Goal: Check status: Check status

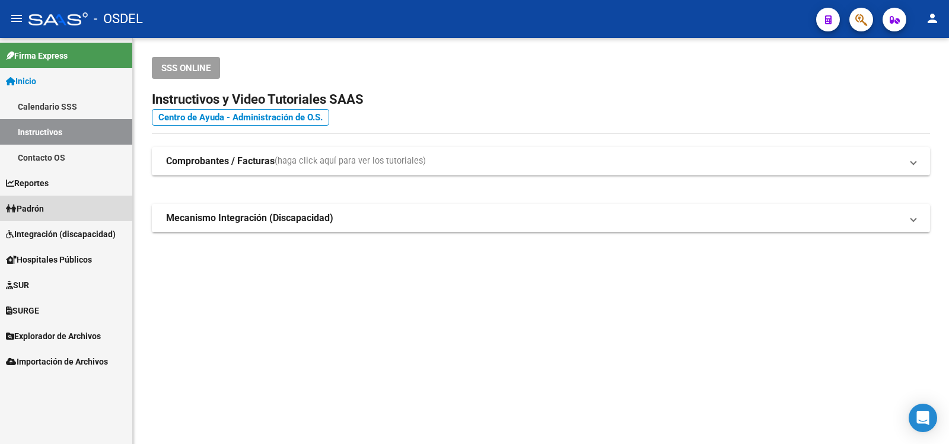
click at [37, 206] on span "Padrón" at bounding box center [25, 208] width 38 height 13
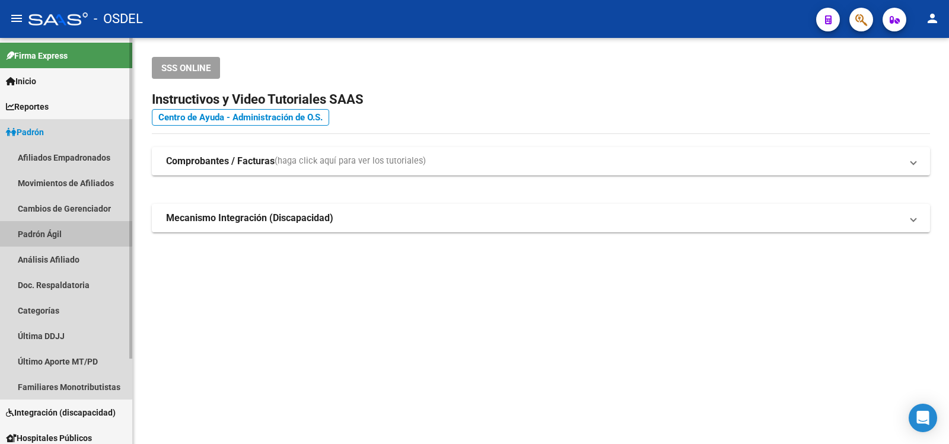
click at [33, 231] on link "Padrón Ágil" at bounding box center [66, 234] width 132 height 26
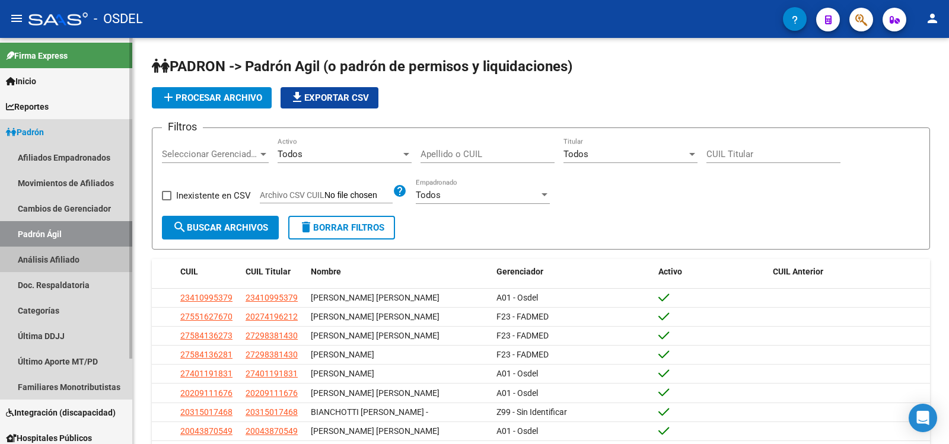
click at [40, 258] on link "Análisis Afiliado" at bounding box center [66, 260] width 132 height 26
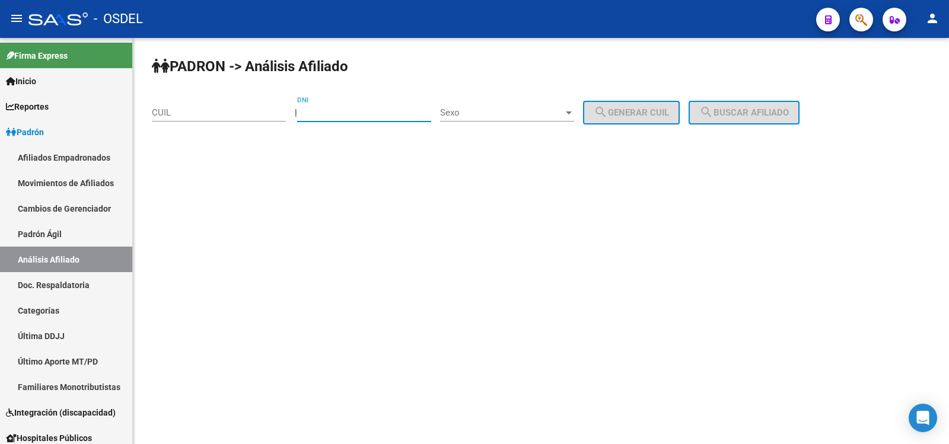
click at [339, 109] on input "DNI" at bounding box center [364, 112] width 134 height 11
type input "42118140"
click at [574, 110] on div at bounding box center [569, 112] width 11 height 9
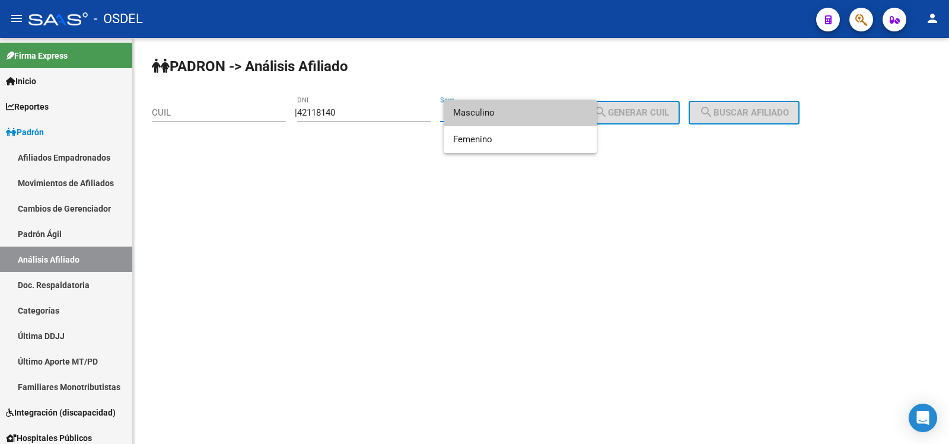
drag, startPoint x: 485, startPoint y: 112, endPoint x: 514, endPoint y: 107, distance: 29.5
click at [488, 112] on span "Masculino" at bounding box center [520, 113] width 134 height 27
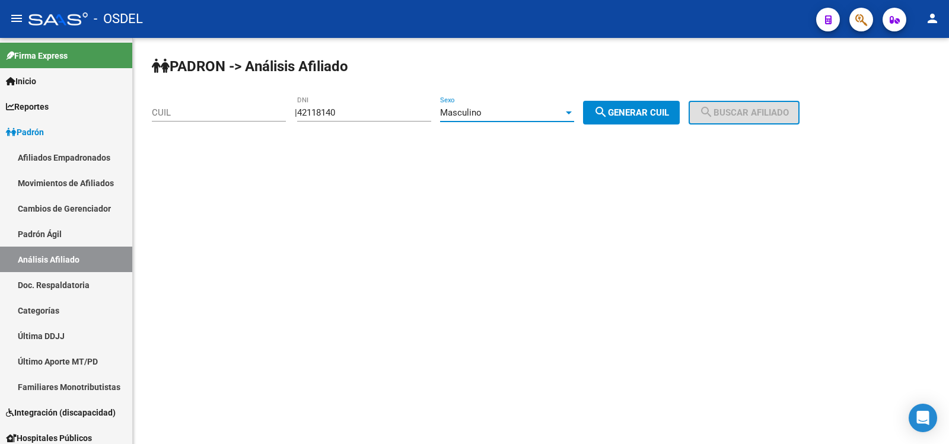
drag, startPoint x: 642, startPoint y: 103, endPoint x: 649, endPoint y: 103, distance: 6.5
click at [644, 103] on button "search Generar CUIL" at bounding box center [631, 113] width 97 height 24
type input "20-42118140-4"
drag, startPoint x: 776, startPoint y: 108, endPoint x: 727, endPoint y: 127, distance: 52.2
click at [774, 108] on span "search Buscar afiliado" at bounding box center [745, 112] width 90 height 11
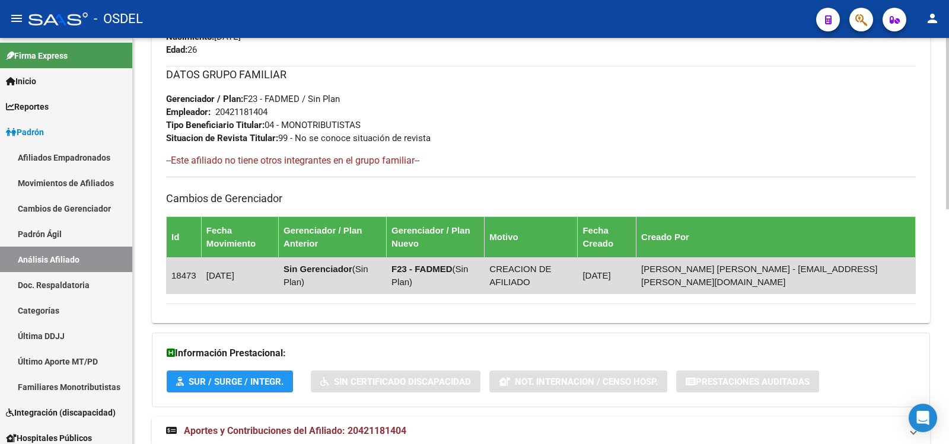
scroll to position [558, 0]
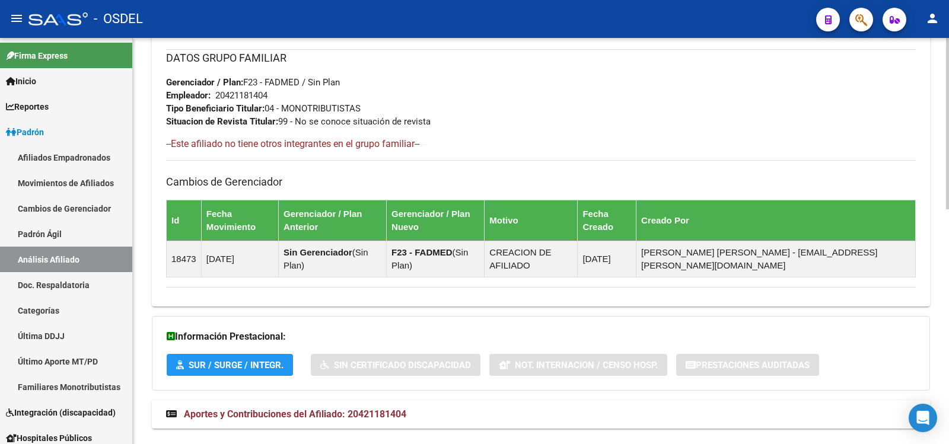
click at [281, 409] on span "Aportes y Contribuciones del Afiliado: 20421181404" at bounding box center [295, 414] width 223 height 11
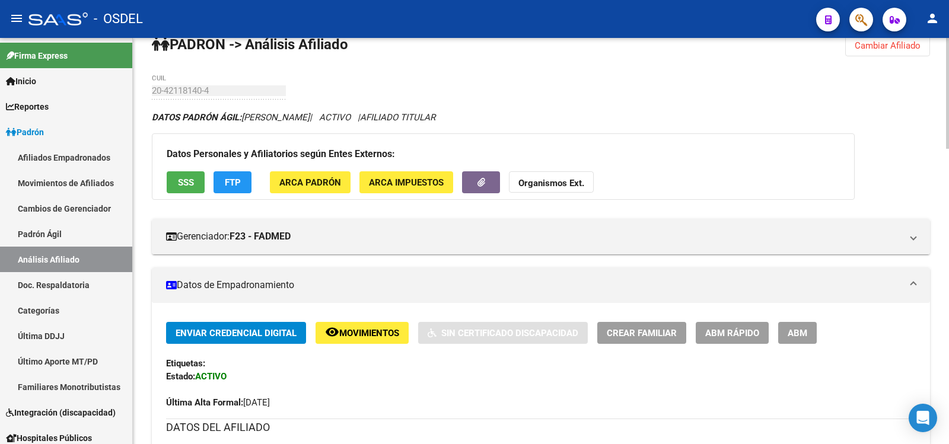
scroll to position [0, 0]
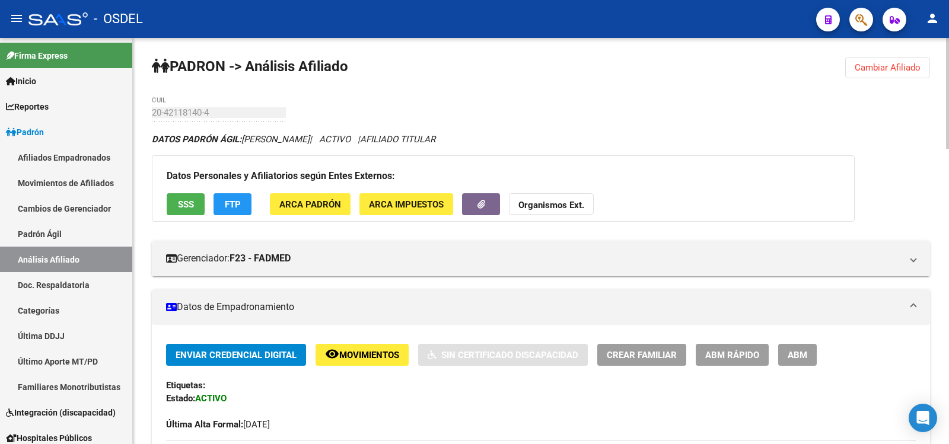
click at [185, 202] on span "SSS" at bounding box center [186, 204] width 16 height 11
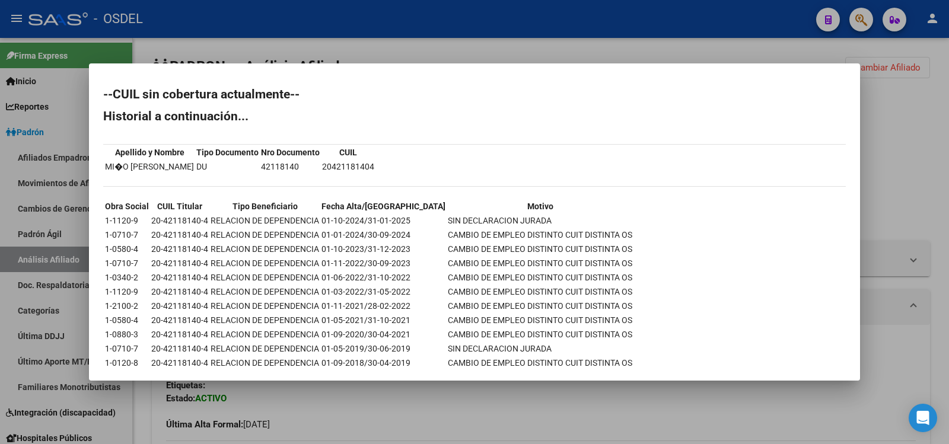
click at [733, 10] on div at bounding box center [474, 222] width 949 height 444
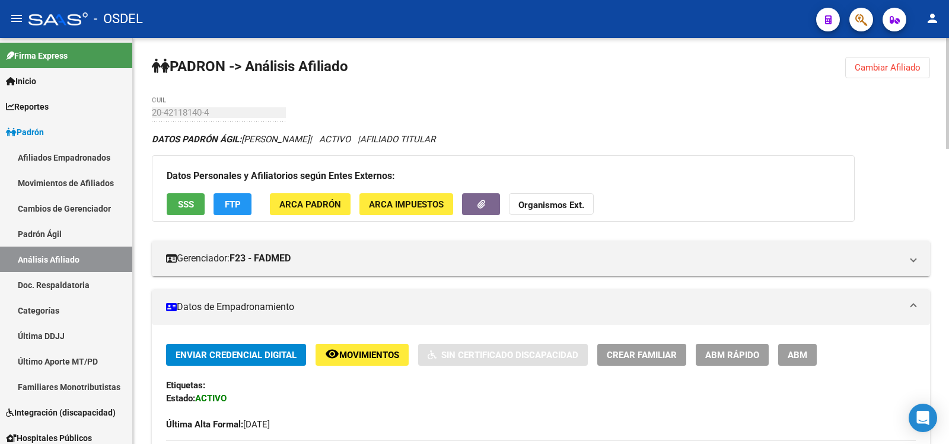
click at [180, 202] on span "SSS" at bounding box center [186, 204] width 16 height 11
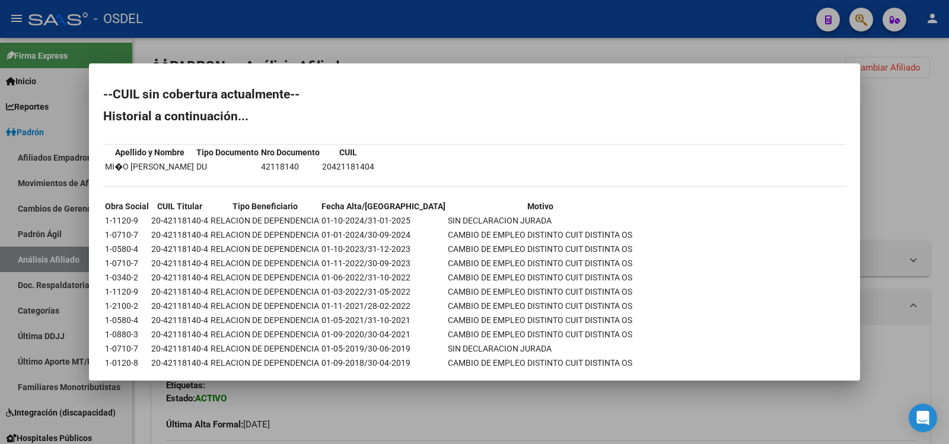
click at [680, 15] on div at bounding box center [474, 222] width 949 height 444
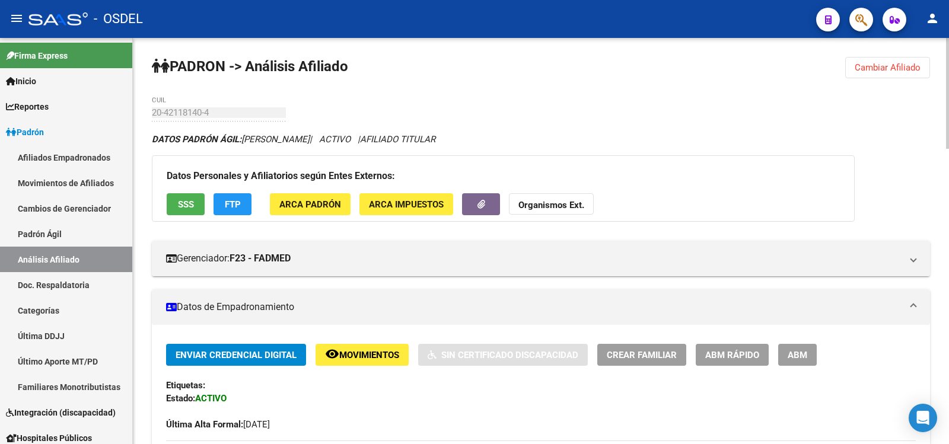
click at [318, 204] on span "ARCA Padrón" at bounding box center [310, 204] width 62 height 11
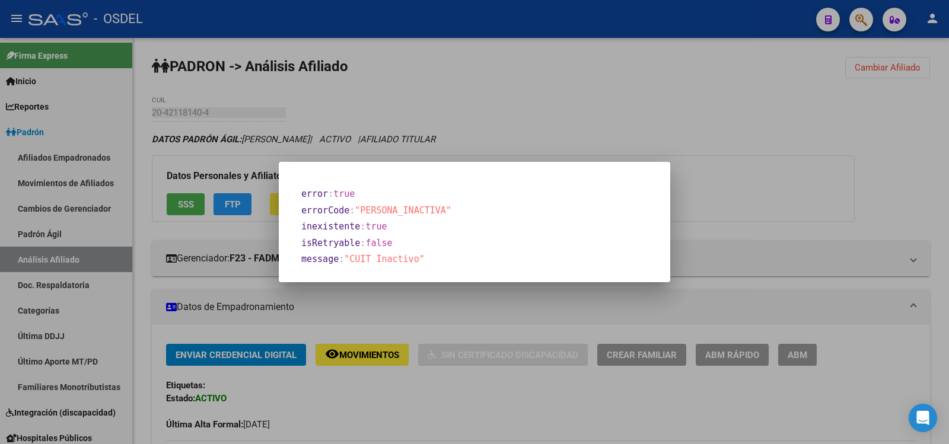
click at [229, 201] on div at bounding box center [474, 222] width 949 height 444
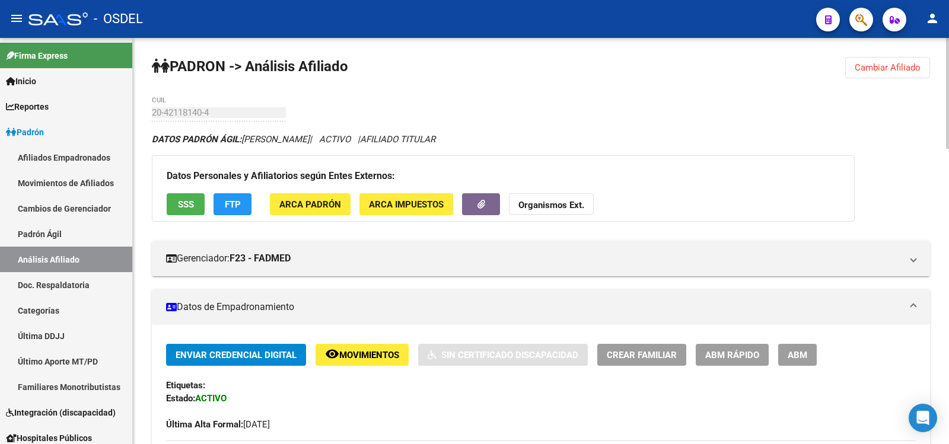
click at [187, 202] on span "SSS" at bounding box center [186, 204] width 16 height 11
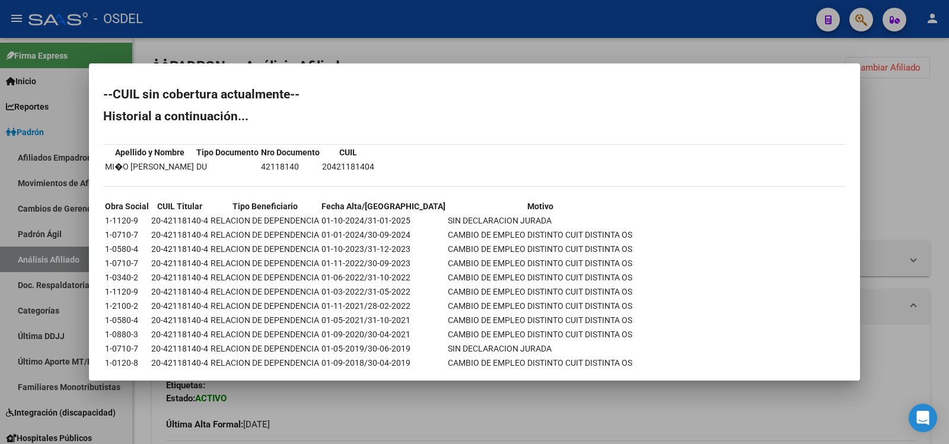
click at [708, 15] on div at bounding box center [474, 222] width 949 height 444
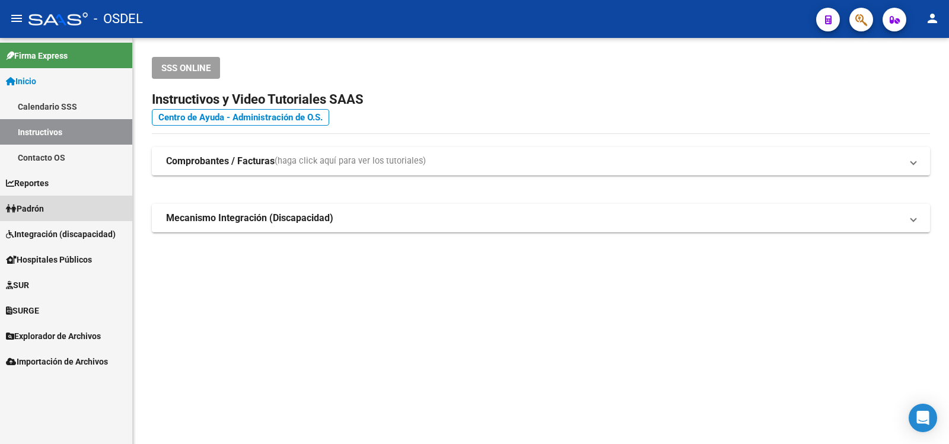
click at [36, 207] on span "Padrón" at bounding box center [25, 208] width 38 height 13
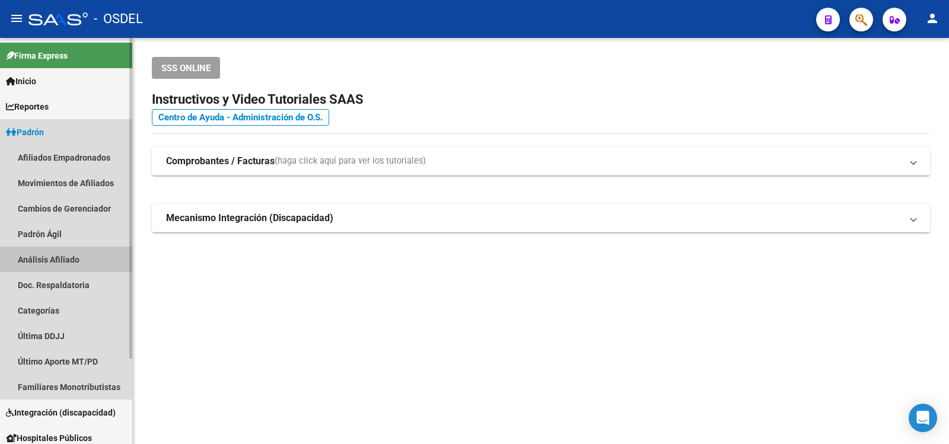
click at [39, 260] on link "Análisis Afiliado" at bounding box center [66, 260] width 132 height 26
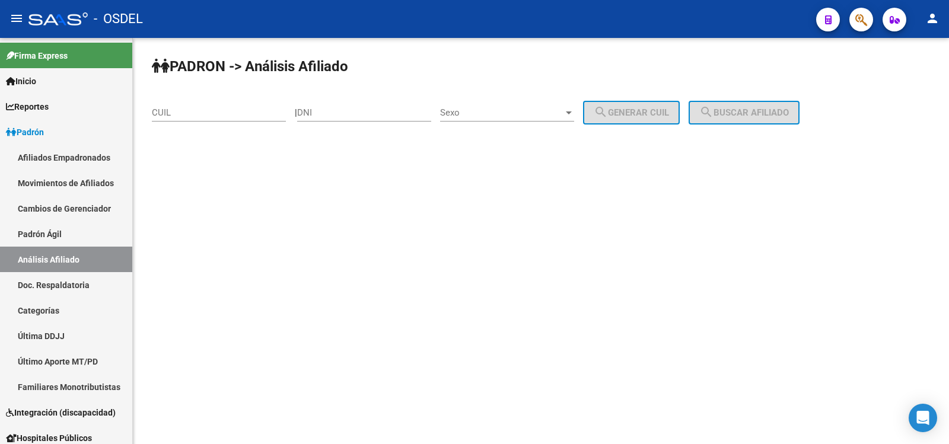
drag, startPoint x: 355, startPoint y: 110, endPoint x: 348, endPoint y: 118, distance: 11.3
click at [355, 112] on input "DNI" at bounding box center [364, 112] width 134 height 11
type input "42118140"
click at [572, 112] on div at bounding box center [569, 113] width 6 height 3
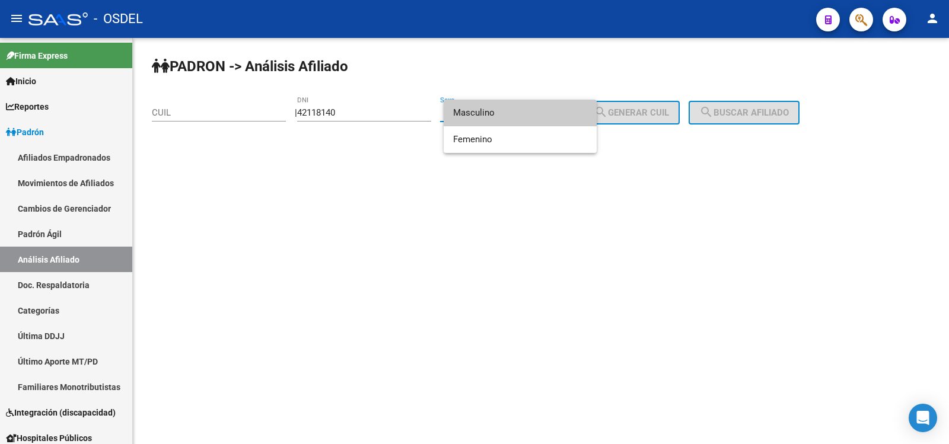
drag, startPoint x: 480, startPoint y: 112, endPoint x: 565, endPoint y: 106, distance: 85.1
click at [481, 112] on span "Masculino" at bounding box center [520, 113] width 134 height 27
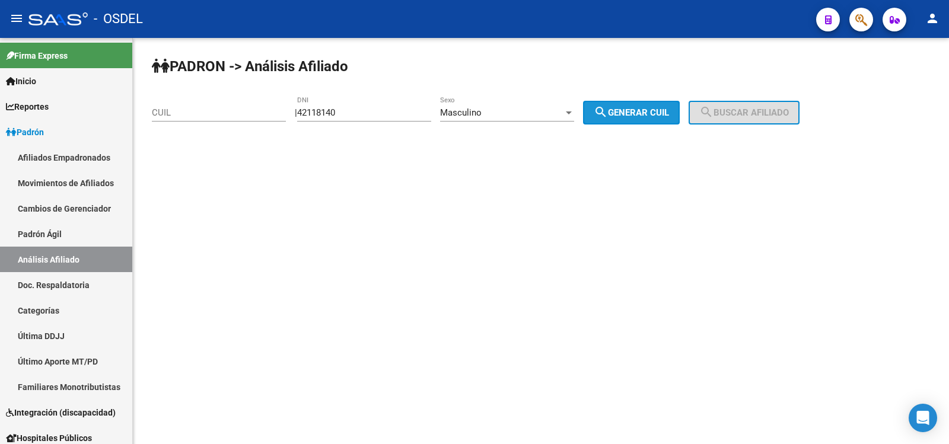
click at [660, 112] on span "search Generar CUIL" at bounding box center [631, 112] width 75 height 11
type input "20-42118140-4"
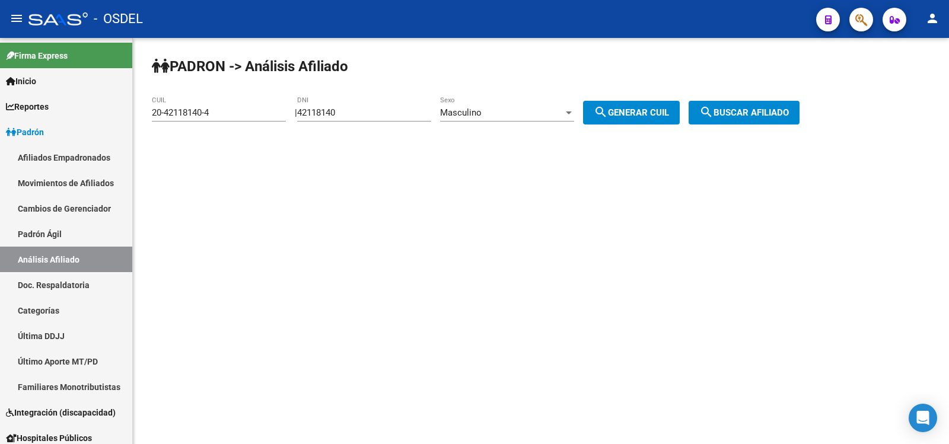
click at [770, 108] on span "search Buscar afiliado" at bounding box center [745, 112] width 90 height 11
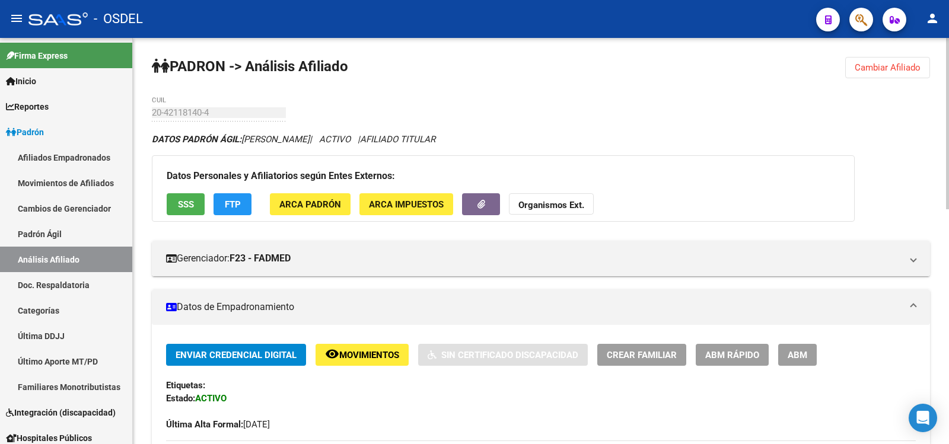
click at [186, 199] on span "SSS" at bounding box center [186, 204] width 16 height 11
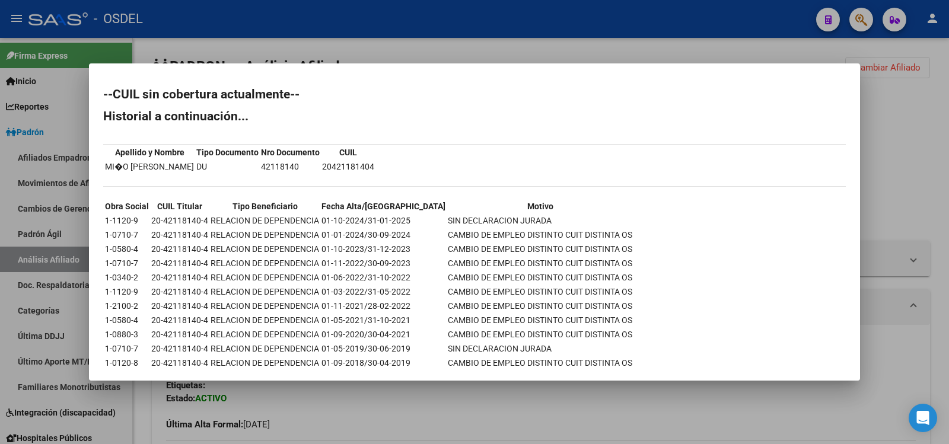
click at [745, 11] on div at bounding box center [474, 222] width 949 height 444
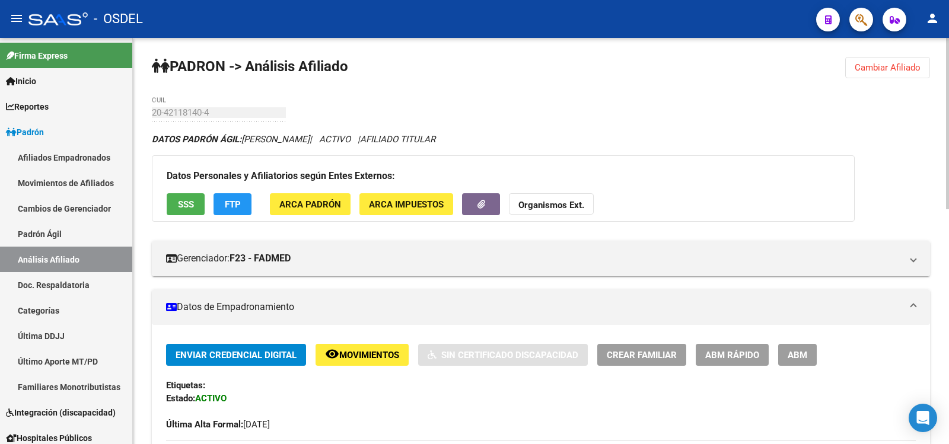
click at [189, 206] on span "SSS" at bounding box center [186, 204] width 16 height 11
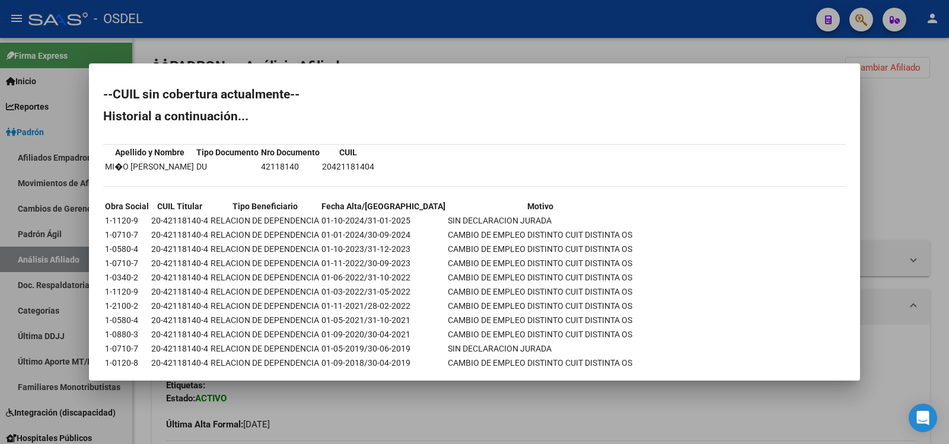
click at [621, 12] on div at bounding box center [474, 222] width 949 height 444
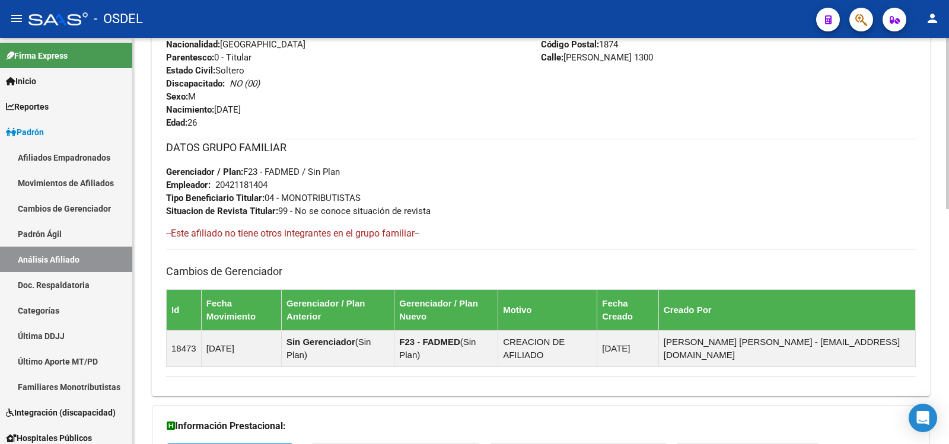
scroll to position [440, 0]
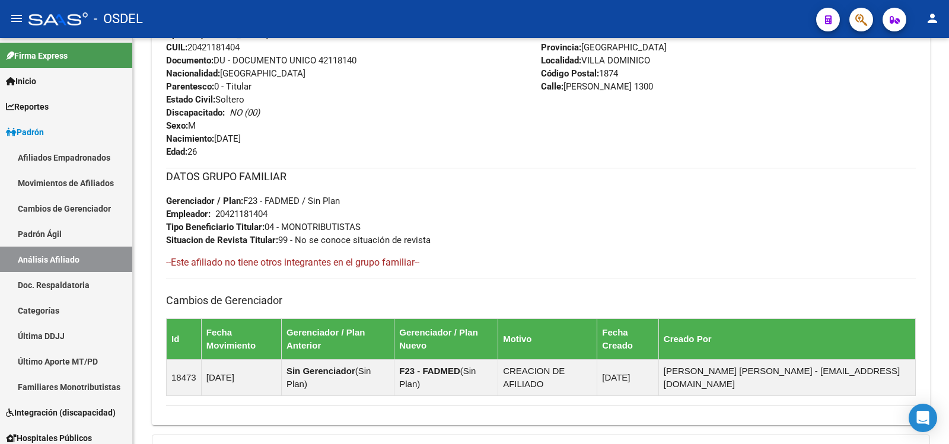
click at [930, 17] on mat-icon "person" at bounding box center [933, 18] width 14 height 14
click at [915, 77] on button "exit_to_app Salir" at bounding box center [908, 78] width 72 height 28
